Goal: Use online tool/utility: Utilize a website feature to perform a specific function

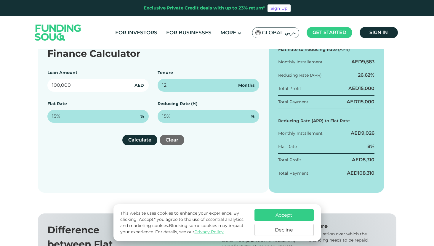
click at [85, 87] on input "100,000" at bounding box center [98, 85] width 102 height 13
drag, startPoint x: 85, startPoint y: 87, endPoint x: 39, endPoint y: 85, distance: 45.9
click at [39, 85] on div "Finance Calculator Loan Amount 100,000 AED Tenure 12 Months Flat Rate 15% % Red…" at bounding box center [153, 115] width 231 height 156
type input "2,000,000"
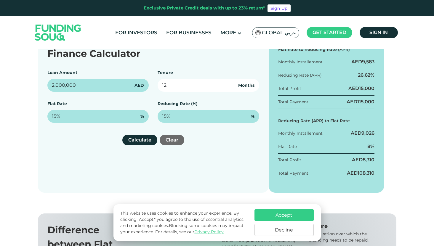
drag, startPoint x: 175, startPoint y: 86, endPoint x: 135, endPoint y: 86, distance: 39.7
click at [135, 86] on div "Loan Amount 2,000,000 AED Tenure 12 Months Flat Rate 15% % Reducing Rate (%) 15…" at bounding box center [153, 96] width 212 height 53
type input "48"
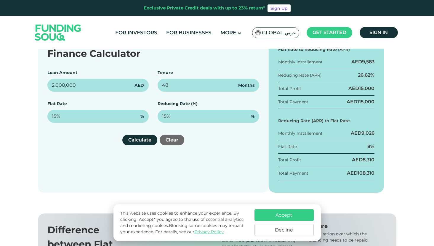
click at [83, 150] on div "Finance Calculator Loan Amount 2,000,000 AED Tenure 48 Months Flat Rate 15% % R…" at bounding box center [153, 115] width 231 height 156
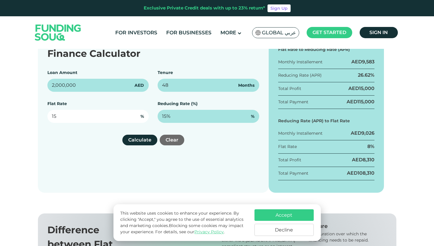
click at [69, 116] on input "15" at bounding box center [98, 116] width 102 height 13
drag, startPoint x: 68, startPoint y: 116, endPoint x: 39, endPoint y: 115, distance: 29.0
click at [39, 115] on div "Finance Calculator Loan Amount 2,000,000 AED Tenure 48 Months Flat Rate 15 % Re…" at bounding box center [153, 115] width 231 height 156
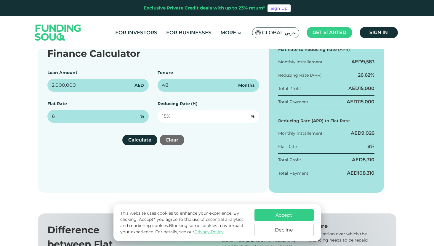
type input "6%"
drag, startPoint x: 174, startPoint y: 116, endPoint x: 153, endPoint y: 116, distance: 21.0
click at [153, 116] on div "Loan Amount 2,000,000 AED Tenure 48 Months Flat Rate 6% % Reducing Rate (%) 15 %" at bounding box center [153, 96] width 212 height 53
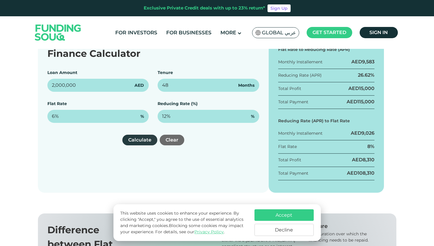
click at [142, 143] on button "Calculate" at bounding box center [139, 140] width 35 height 11
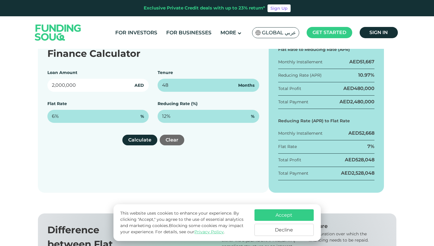
click at [91, 82] on input "2,000,000" at bounding box center [98, 85] width 102 height 13
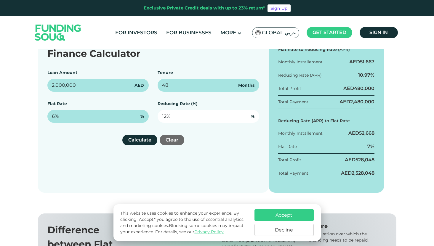
type input "12"
drag, startPoint x: 175, startPoint y: 117, endPoint x: 139, endPoint y: 117, distance: 35.8
click at [139, 117] on div "Loan Amount 2,000,000 AED Tenure 48 Months Flat Rate 6% % Reducing Rate (%) 12 %" at bounding box center [153, 96] width 212 height 53
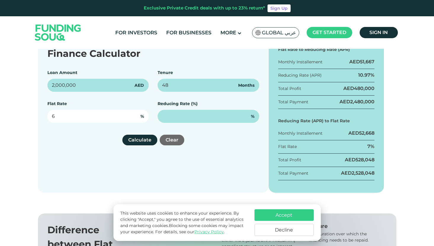
click at [105, 118] on input "6" at bounding box center [98, 116] width 102 height 13
drag, startPoint x: 73, startPoint y: 118, endPoint x: 42, endPoint y: 119, distance: 30.8
click at [42, 119] on div "Finance Calculator Loan Amount 2,000,000 AED Tenure 48 Months Flat Rate 6 % Red…" at bounding box center [153, 115] width 231 height 156
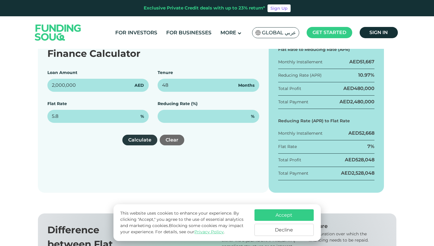
type input "5.8%"
click at [143, 139] on button "Calculate" at bounding box center [139, 140] width 35 height 11
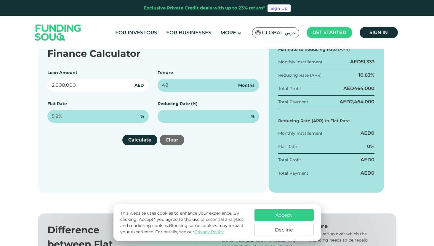
drag, startPoint x: 78, startPoint y: 85, endPoint x: 38, endPoint y: 83, distance: 40.6
click at [38, 83] on div "Finance Calculator Loan Amount 2,000,000 AED Tenure 48 Months Flat Rate 5.8% % …" at bounding box center [153, 115] width 231 height 156
type input "1,800,000"
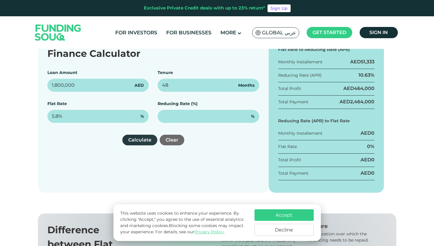
click at [139, 140] on button "Calculate" at bounding box center [139, 140] width 35 height 11
